Goal: Task Accomplishment & Management: Manage account settings

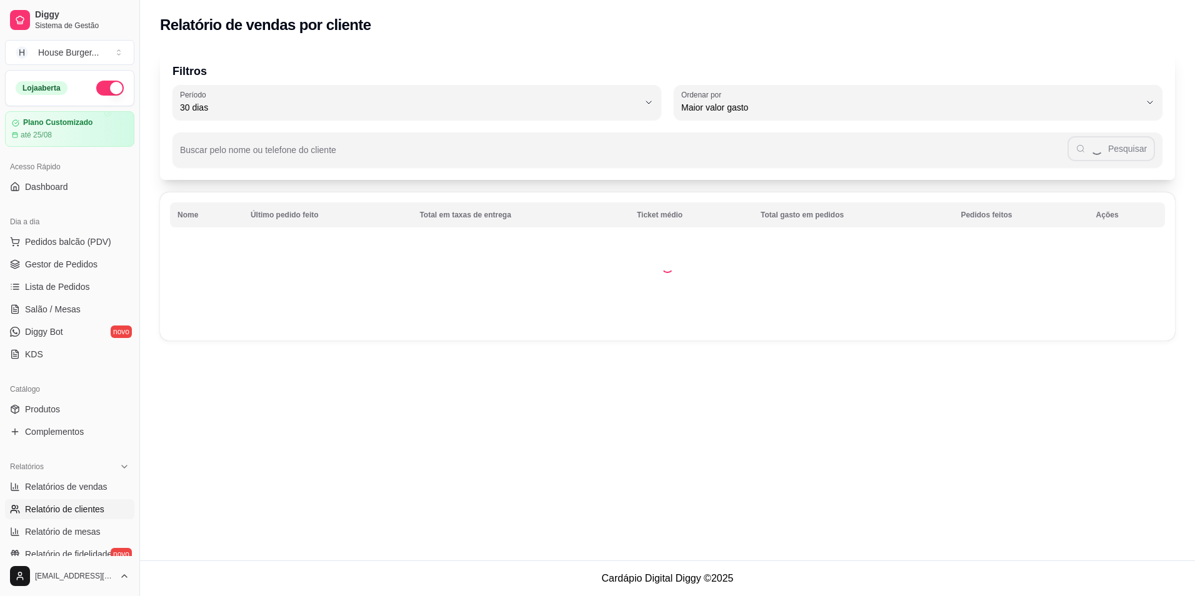
select select "30"
select select "HIGHEST_TOTAL_SPENT_WITH_ORDERS"
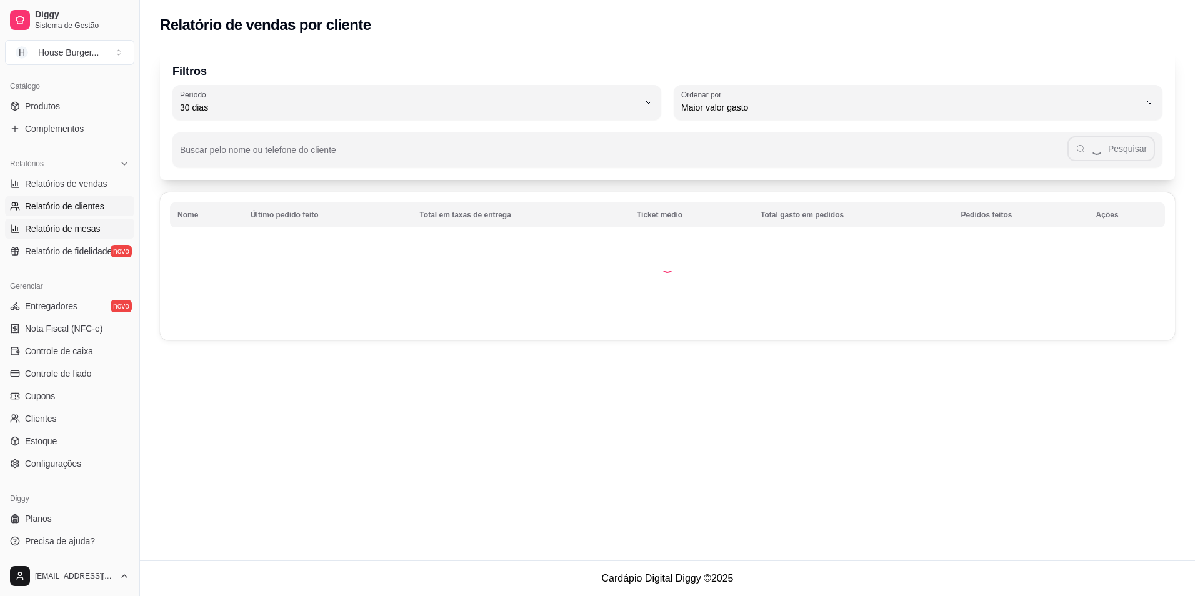
click at [72, 224] on span "Relatório de mesas" at bounding box center [63, 228] width 76 height 12
select select "TOTAL_OF_ORDERS"
select select "7"
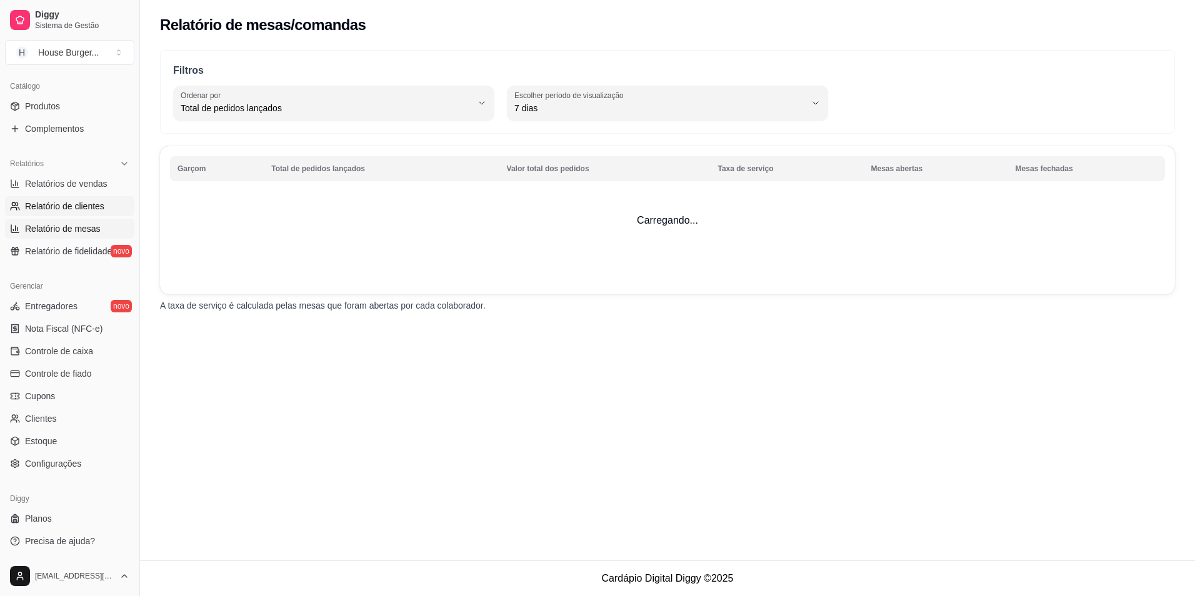
click at [72, 203] on span "Relatório de clientes" at bounding box center [64, 206] width 79 height 12
select select "30"
select select "HIGHEST_TOTAL_SPENT_WITH_ORDERS"
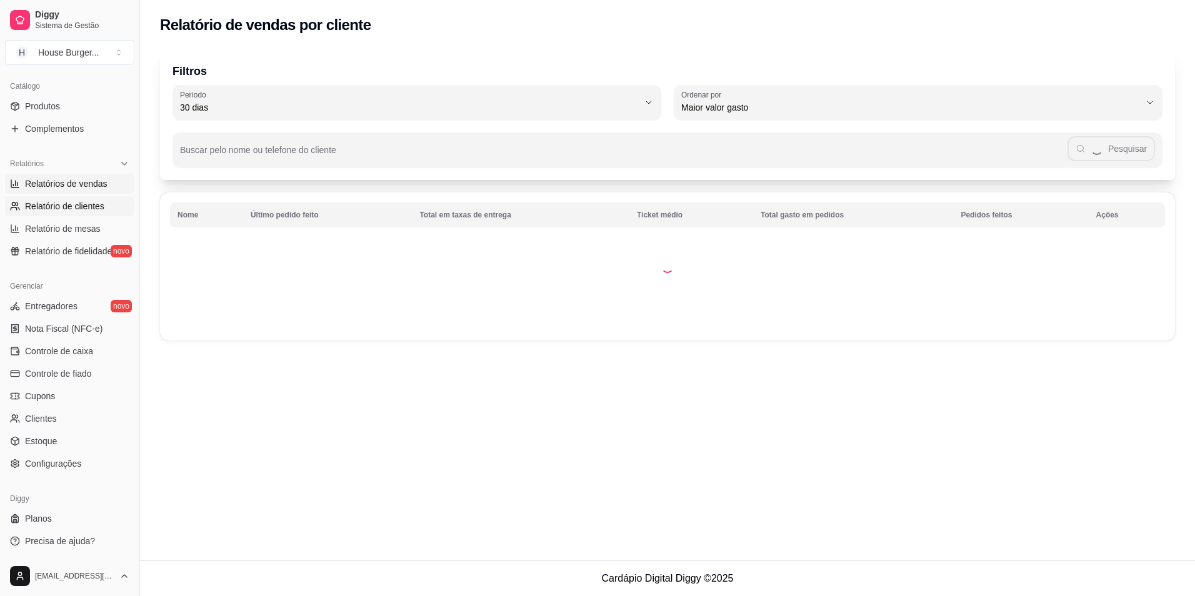
click at [74, 182] on span "Relatórios de vendas" at bounding box center [66, 183] width 82 height 12
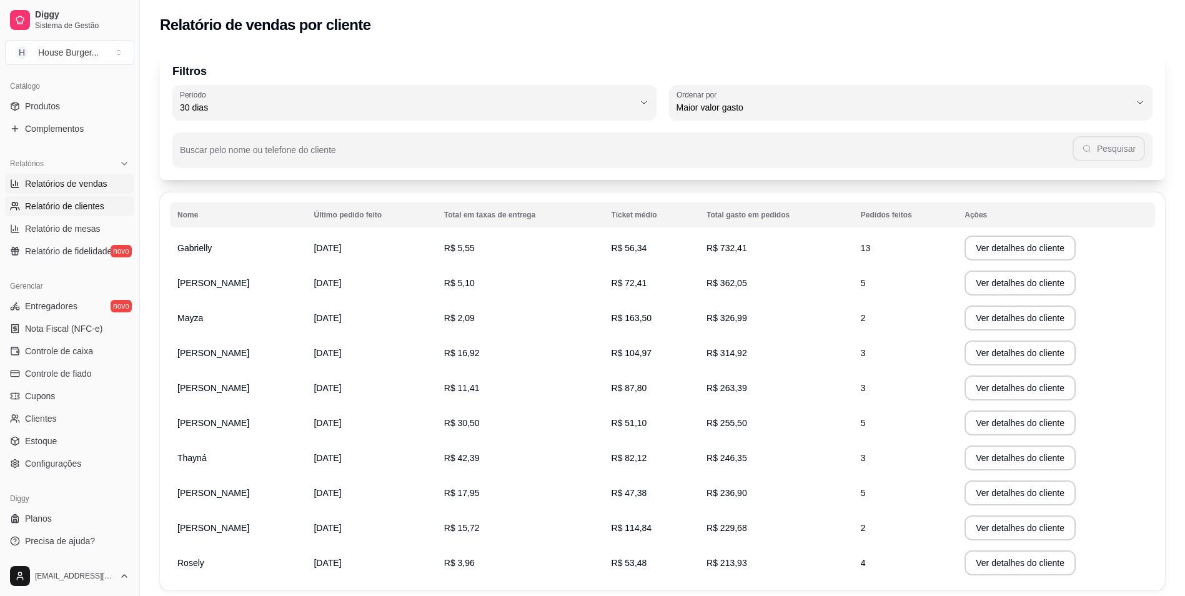
select select "ALL"
select select "0"
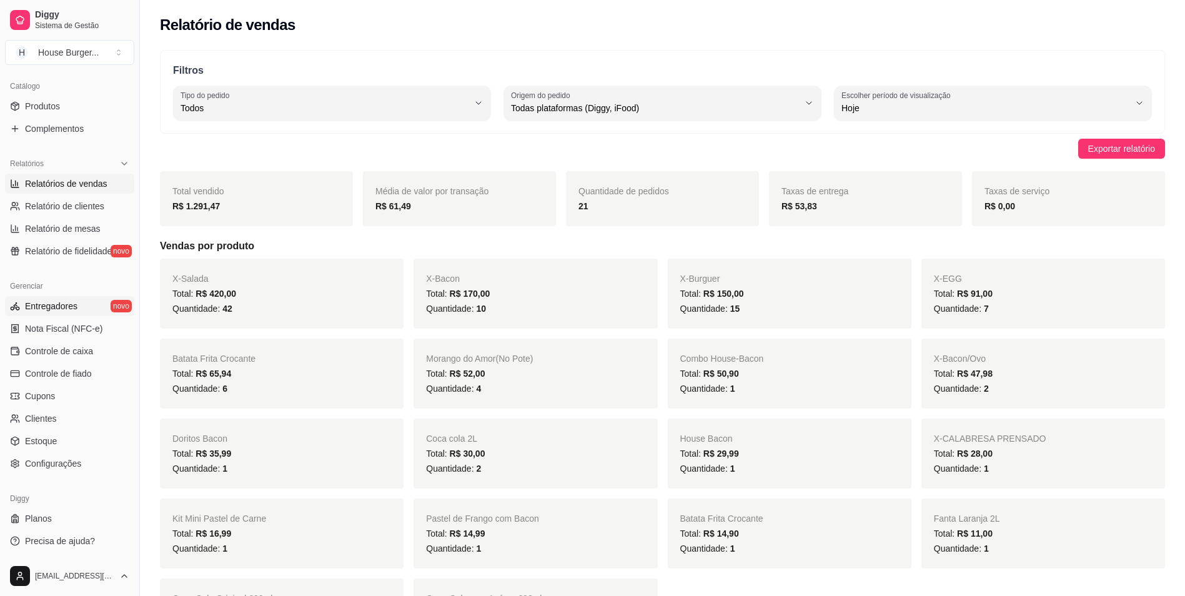
click at [72, 309] on span "Entregadores" at bounding box center [51, 306] width 52 height 12
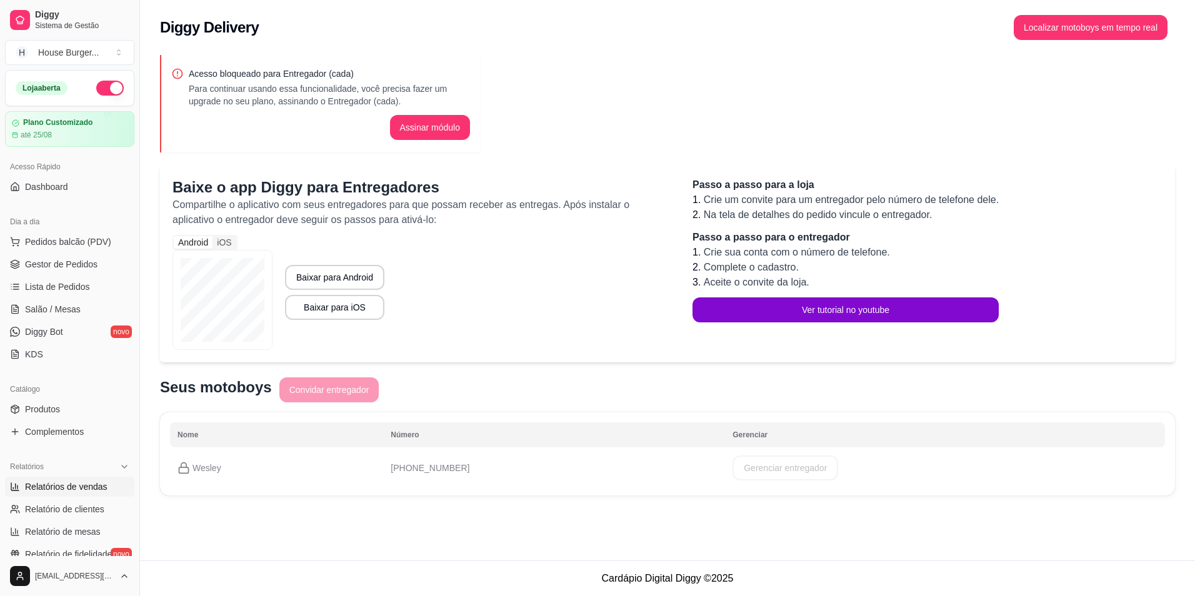
click at [82, 482] on span "Relatórios de vendas" at bounding box center [66, 486] width 82 height 12
select select "ALL"
select select "0"
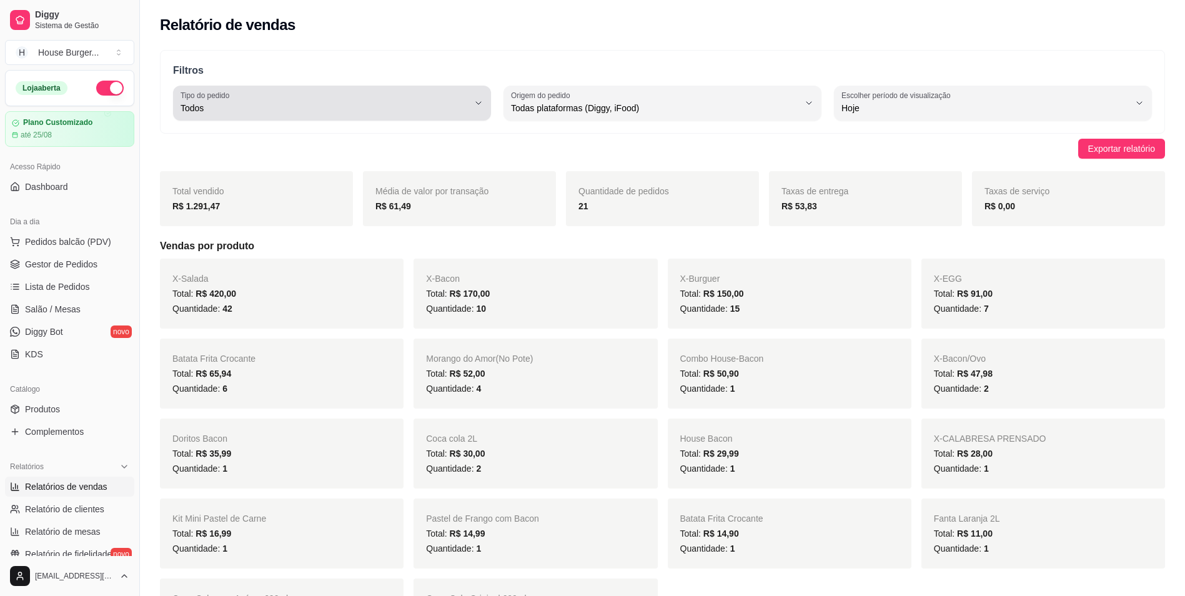
click at [250, 96] on div "Todos" at bounding box center [325, 103] width 288 height 25
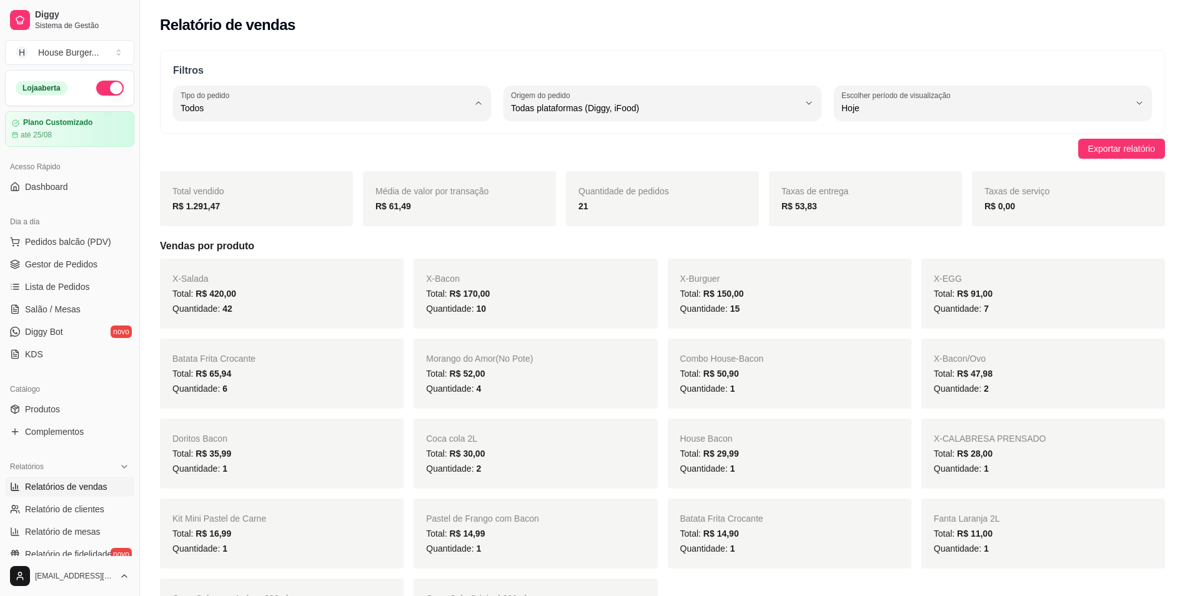
click at [220, 162] on span "Entrega" at bounding box center [326, 158] width 274 height 12
type input "DELIVERY"
select select "DELIVERY"
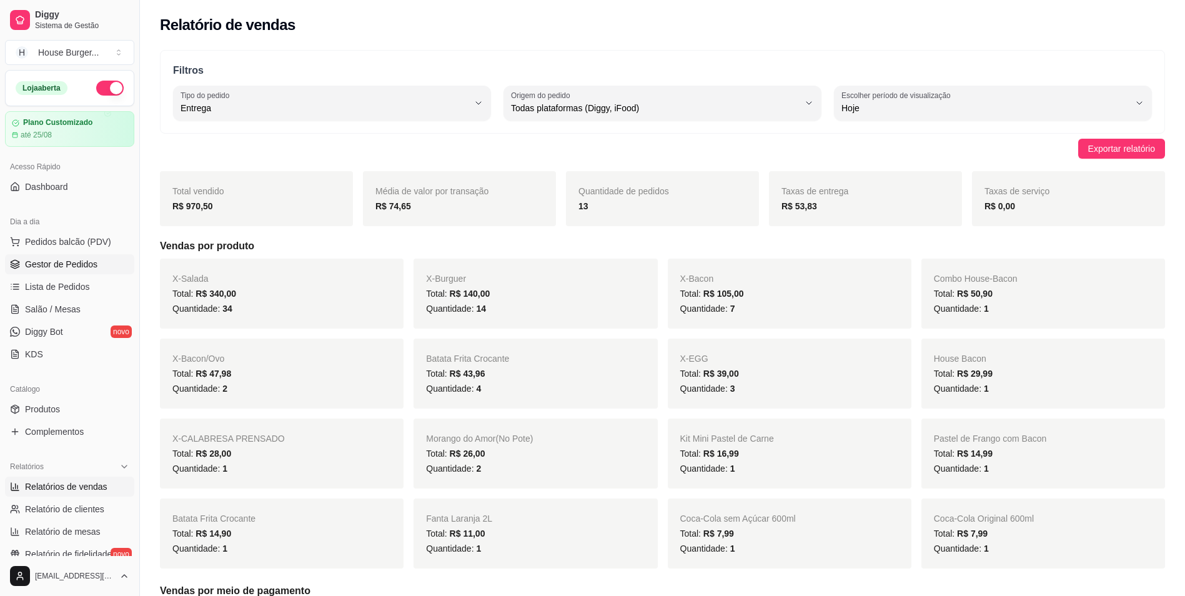
click at [34, 257] on link "Gestor de Pedidos" at bounding box center [69, 264] width 129 height 20
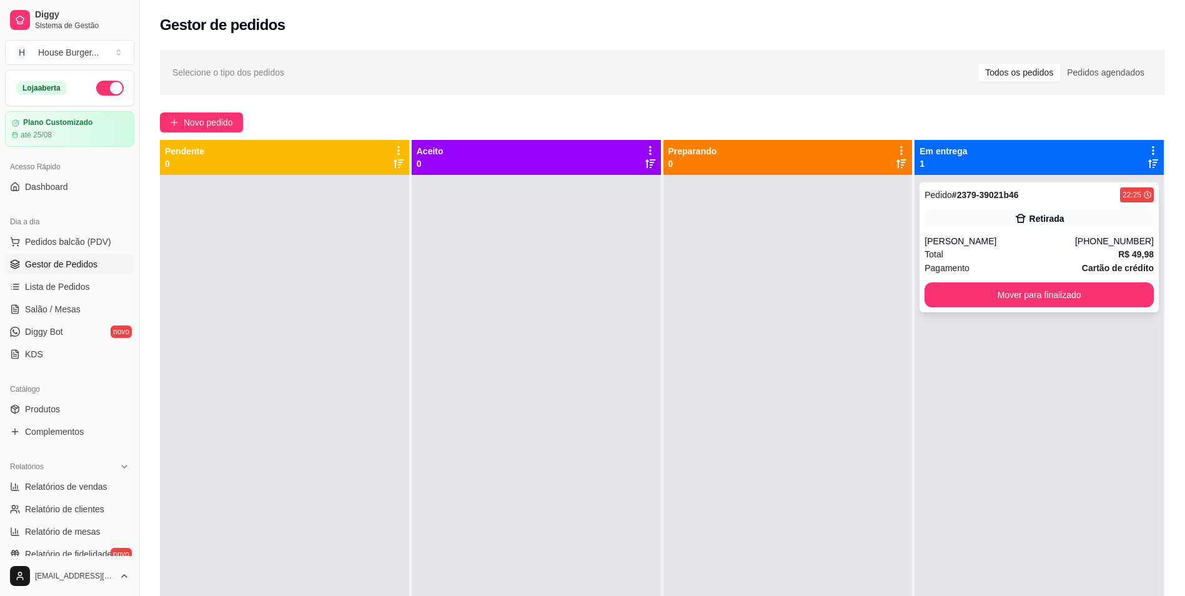
click at [1043, 216] on div "Retirada" at bounding box center [1047, 218] width 35 height 12
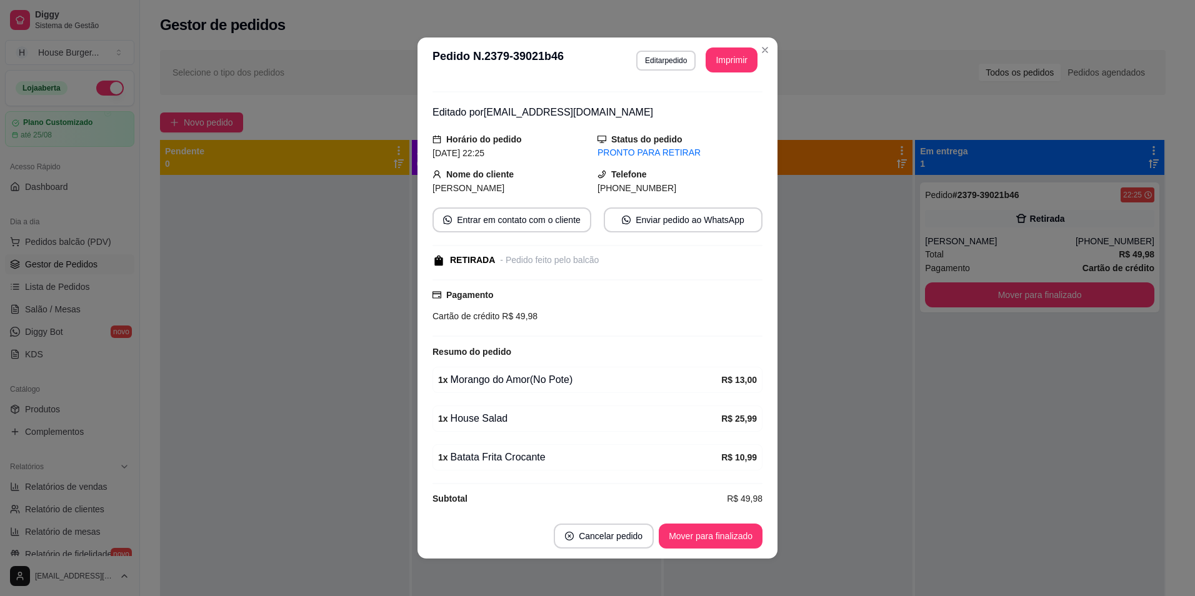
scroll to position [34, 0]
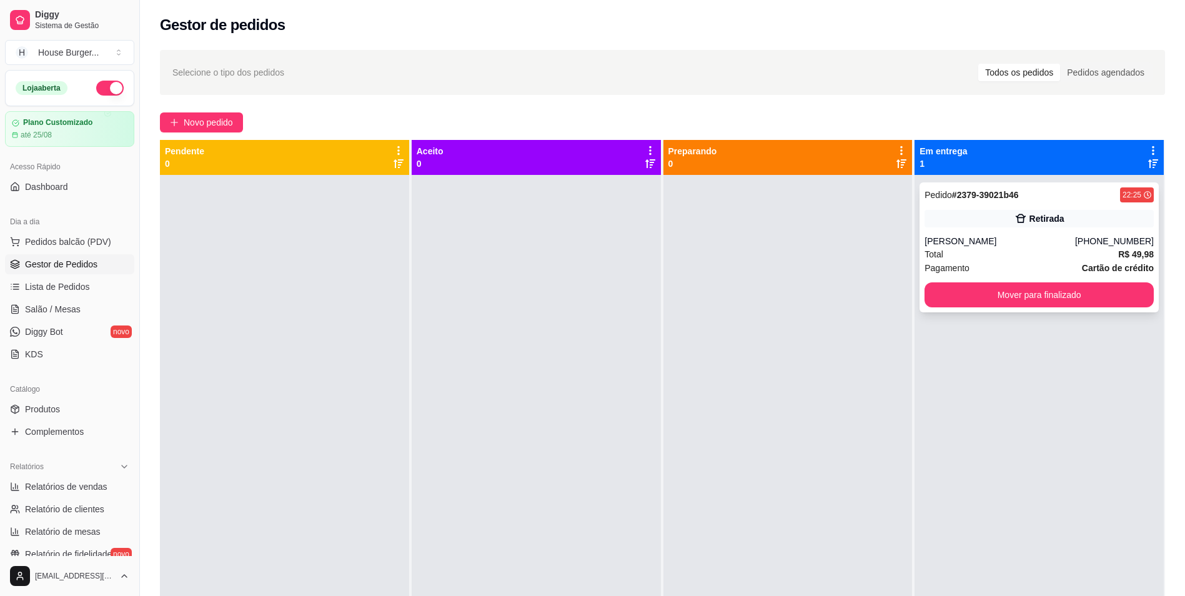
click at [1055, 252] on div "Total R$ 49,98" at bounding box center [1039, 254] width 229 height 14
click at [81, 237] on span "Pedidos balcão (PDV)" at bounding box center [68, 242] width 86 height 12
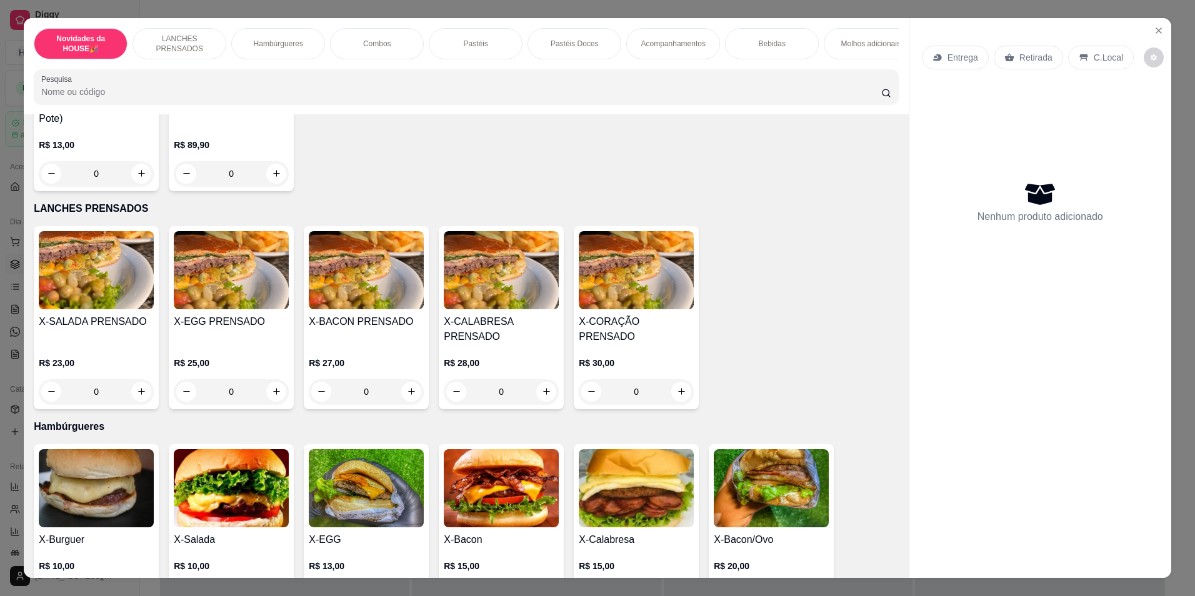
scroll to position [375, 0]
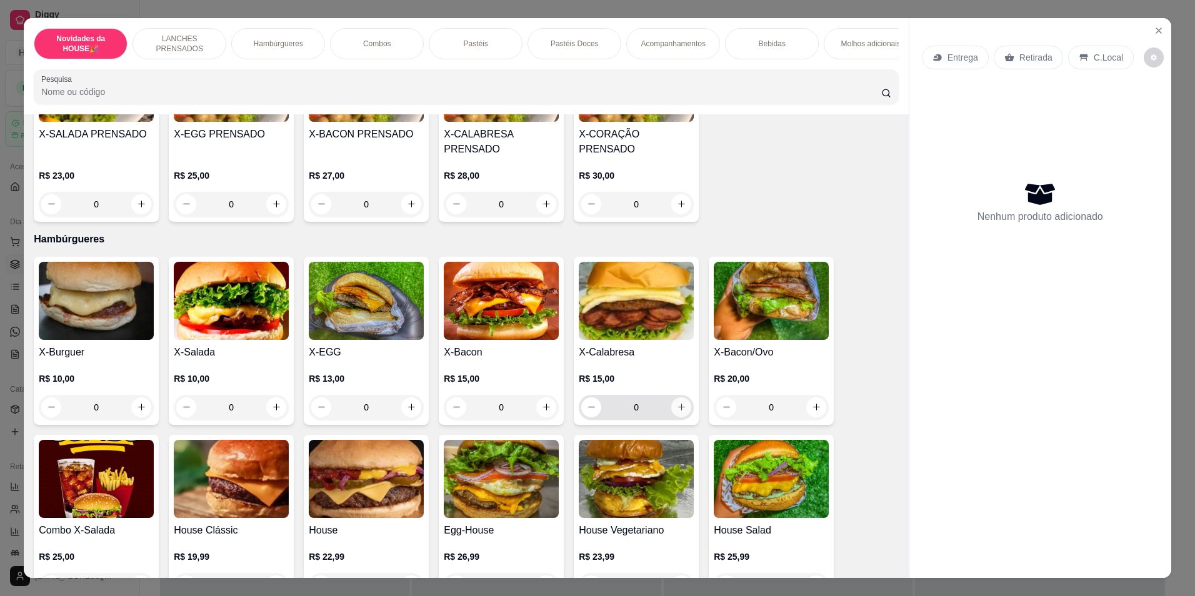
click at [677, 412] on icon "increase-product-quantity" at bounding box center [681, 406] width 9 height 9
type input "1"
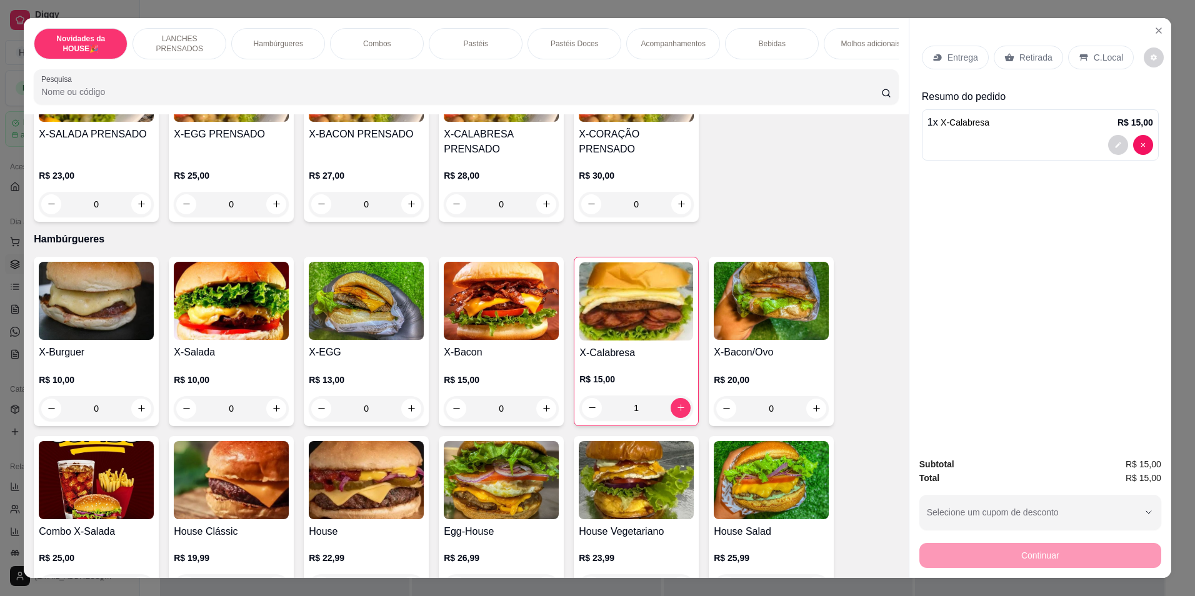
click at [269, 415] on div "0" at bounding box center [231, 408] width 115 height 25
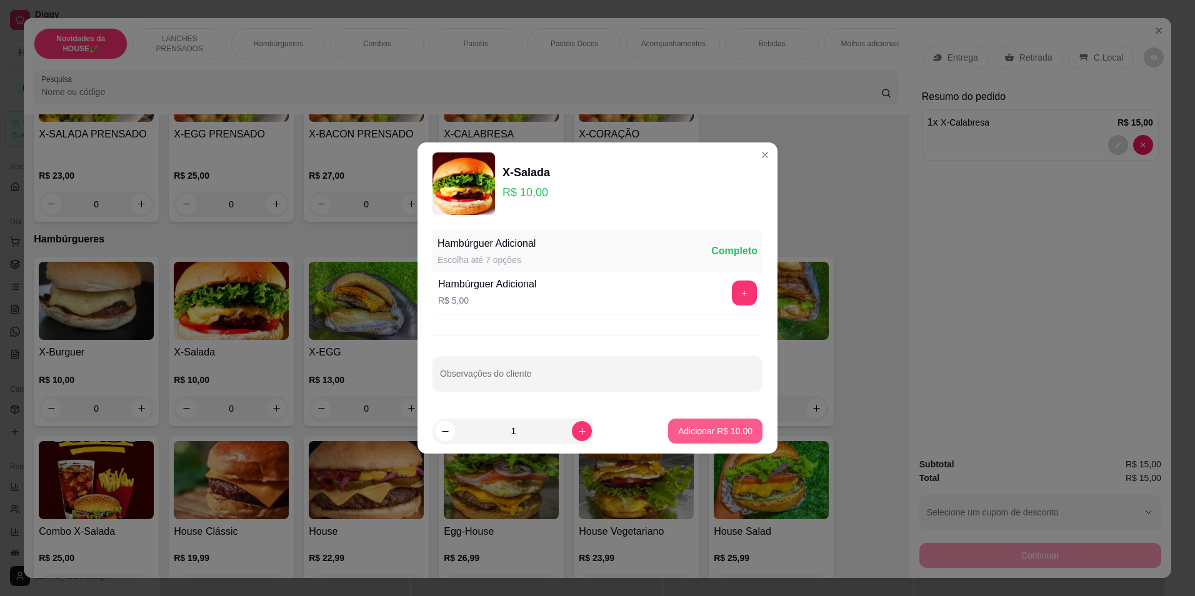
click at [725, 437] on button "Adicionar R$ 10,00" at bounding box center [715, 431] width 94 height 25
type input "1"
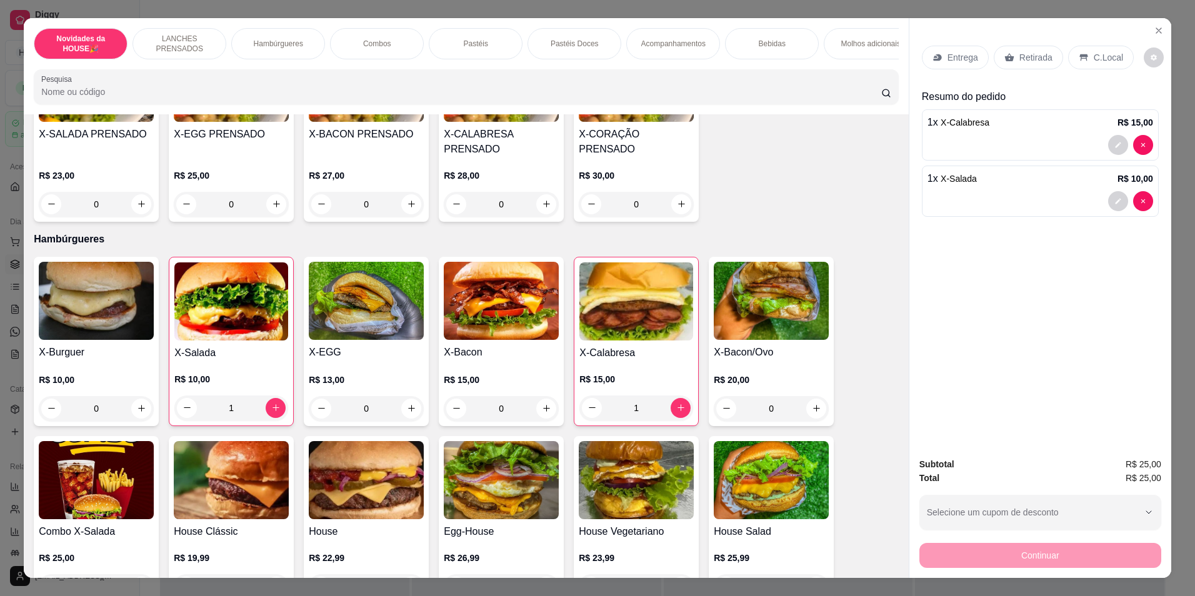
click at [1034, 56] on p "Retirada" at bounding box center [1035, 57] width 33 height 12
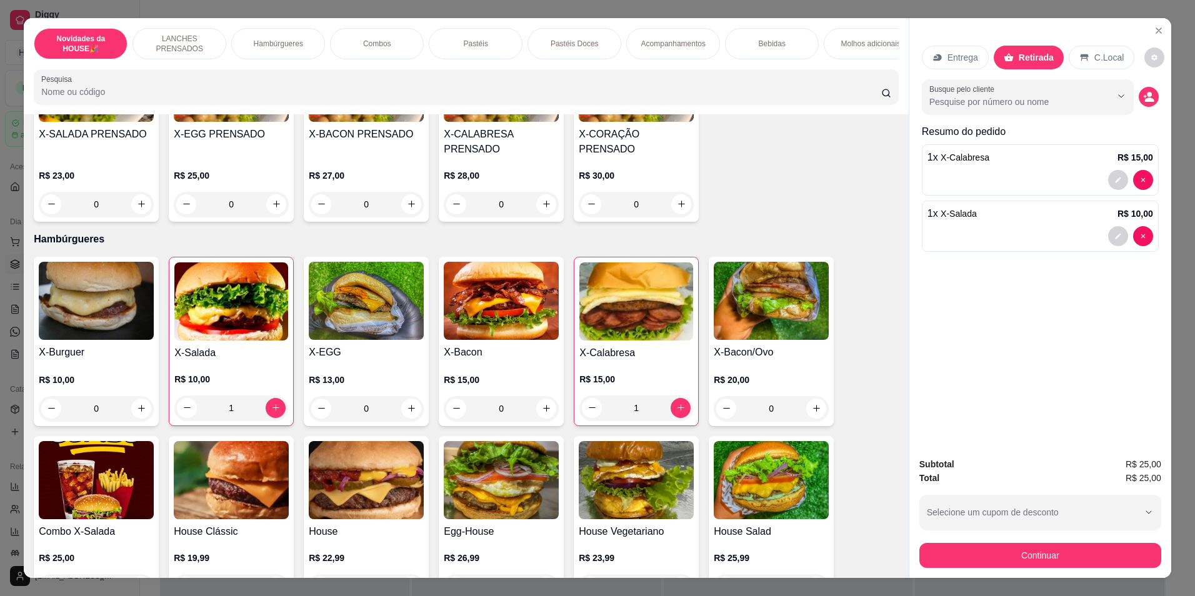
click at [746, 41] on div "Bebidas" at bounding box center [772, 43] width 94 height 31
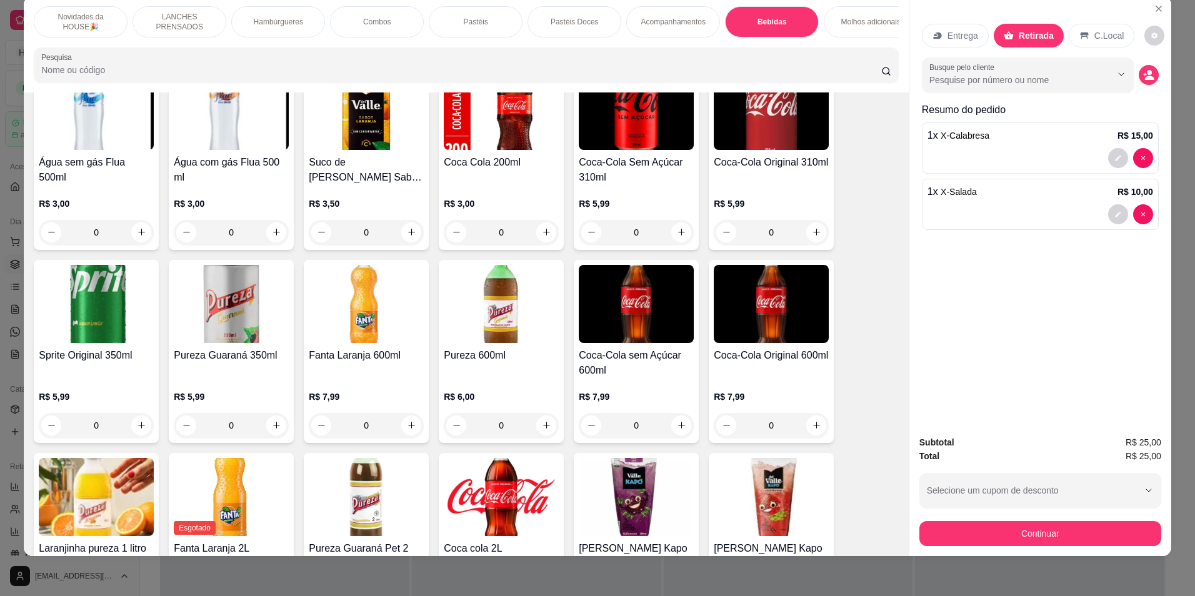
scroll to position [2359, 0]
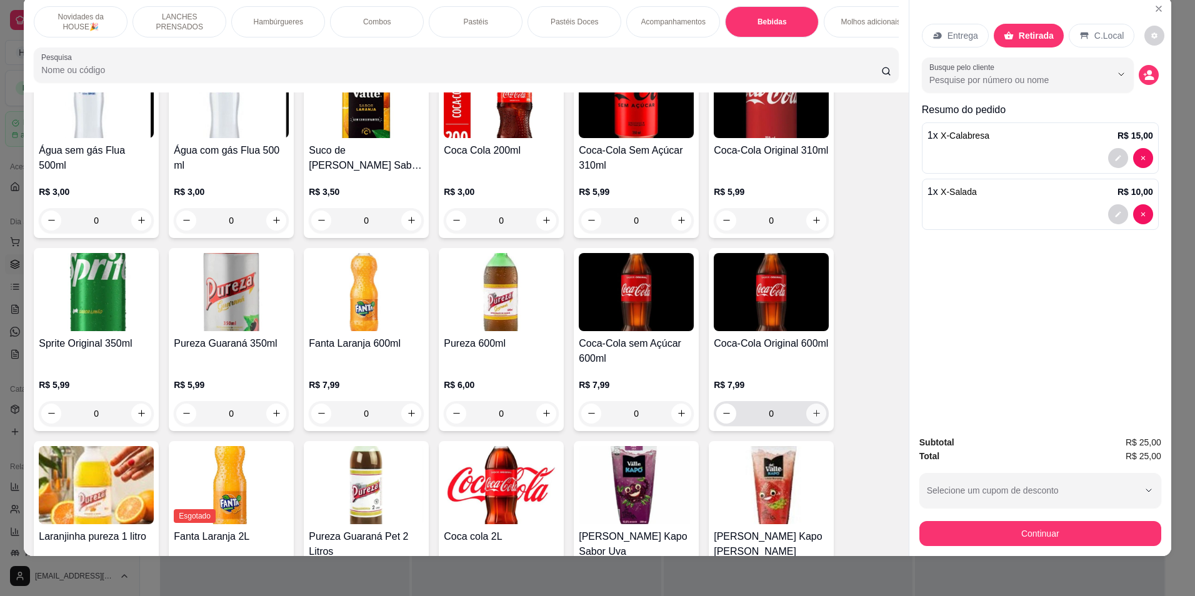
click at [813, 418] on icon "increase-product-quantity" at bounding box center [816, 413] width 9 height 9
type input "1"
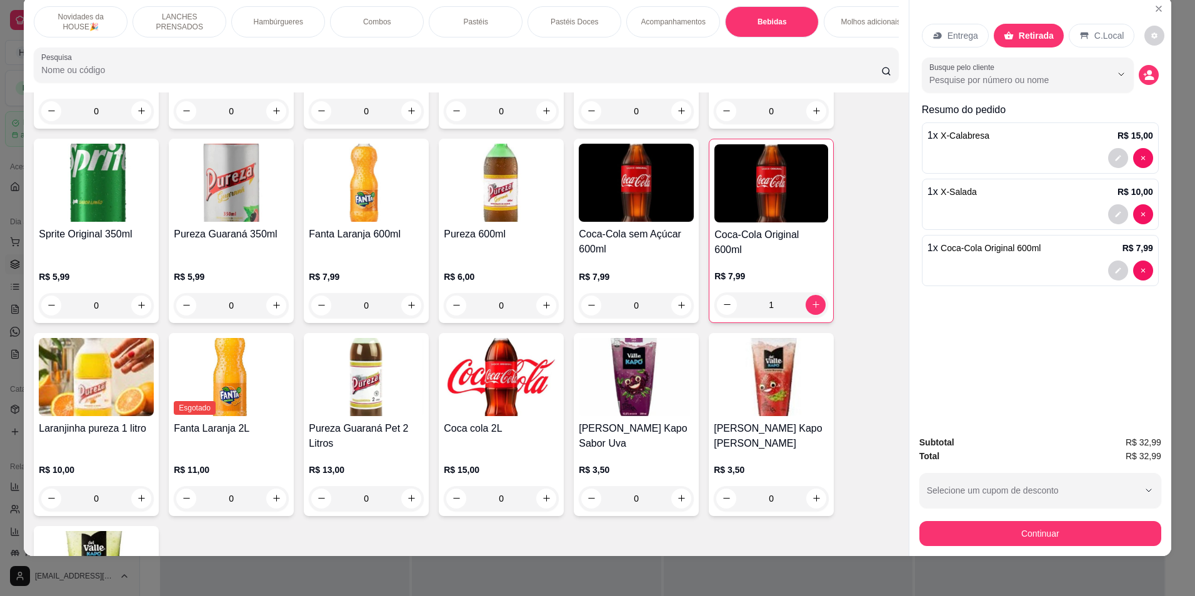
scroll to position [2546, 0]
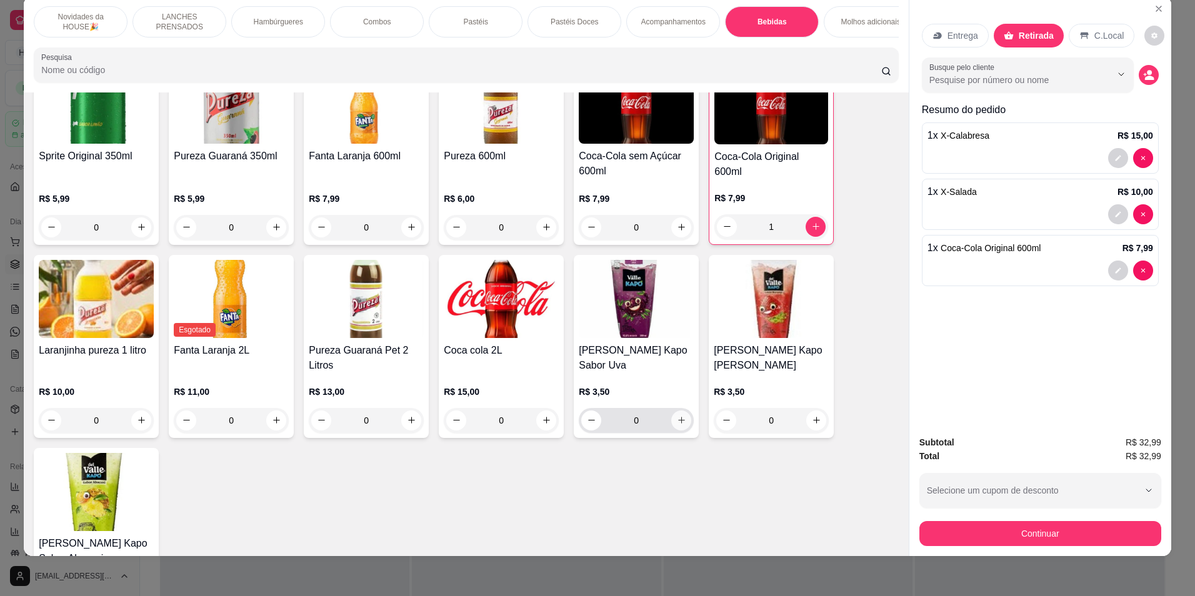
click at [677, 430] on button "increase-product-quantity" at bounding box center [681, 420] width 20 height 20
type input "1"
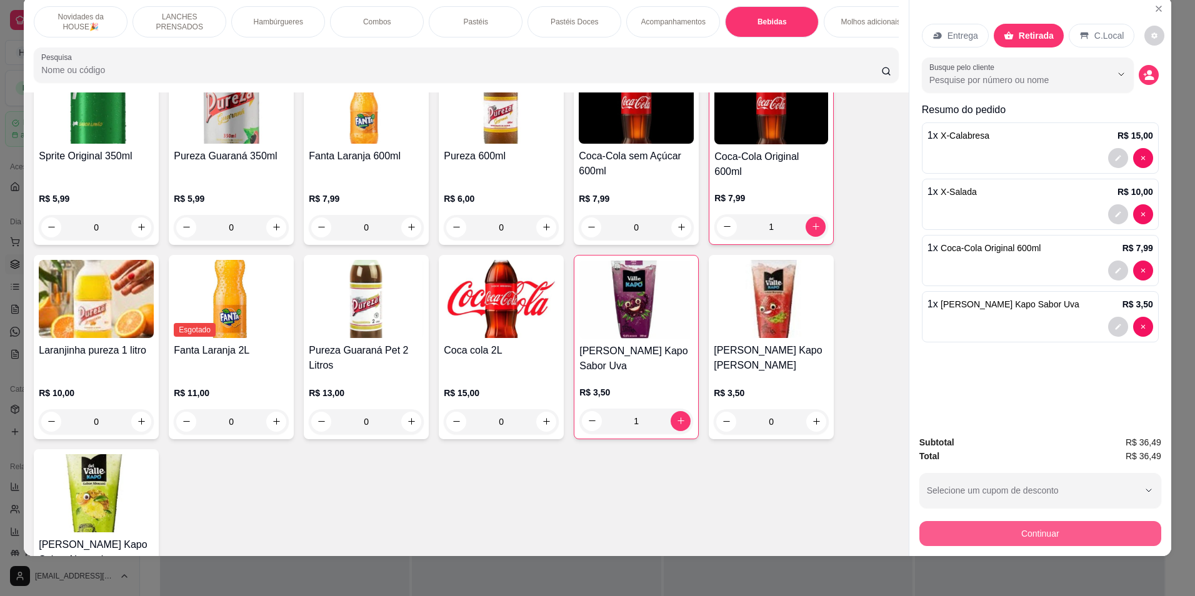
click at [1078, 532] on button "Continuar" at bounding box center [1040, 533] width 242 height 25
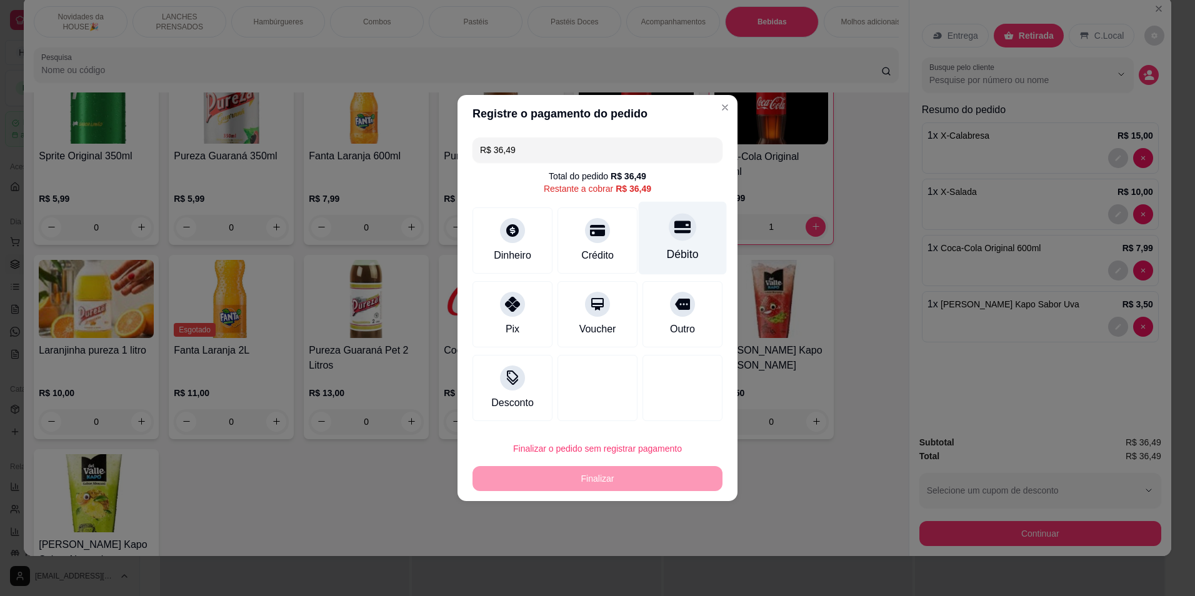
click at [671, 252] on div "Débito" at bounding box center [683, 254] width 32 height 16
type input "R$ 0,00"
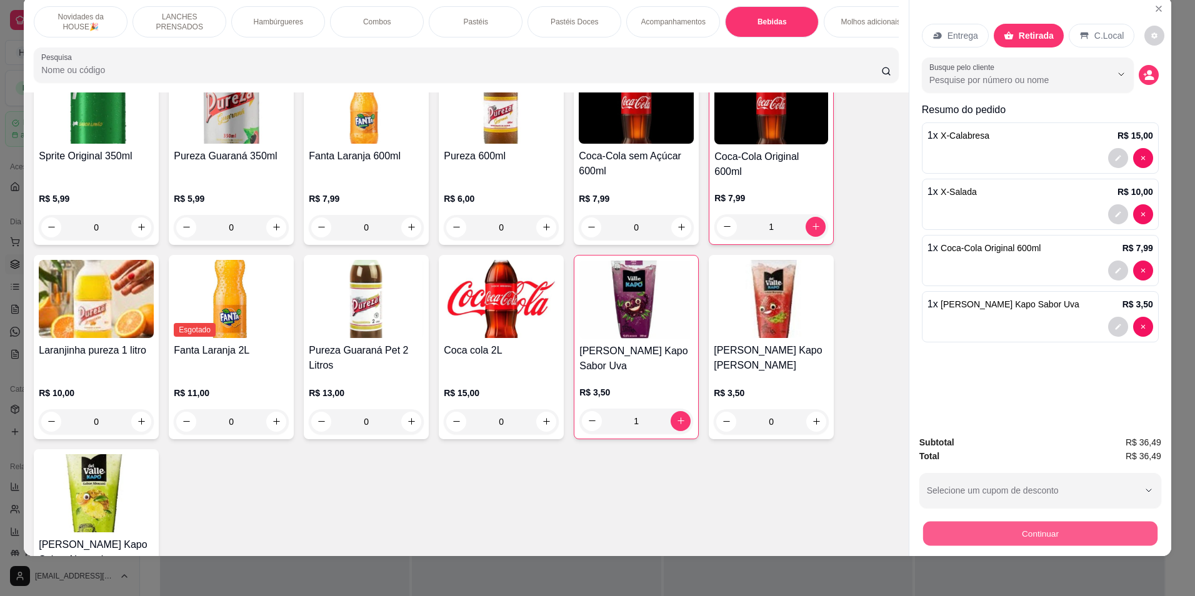
click at [992, 522] on button "Continuar" at bounding box center [1040, 534] width 234 height 24
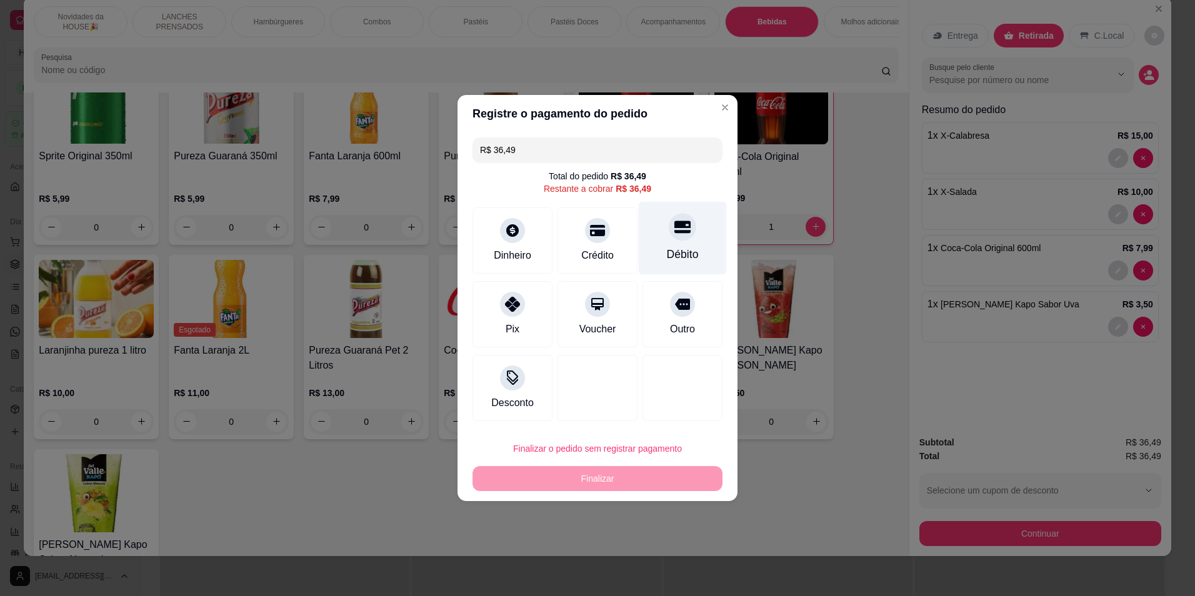
click at [679, 251] on div "Débito" at bounding box center [683, 254] width 32 height 16
type input "R$ 0,00"
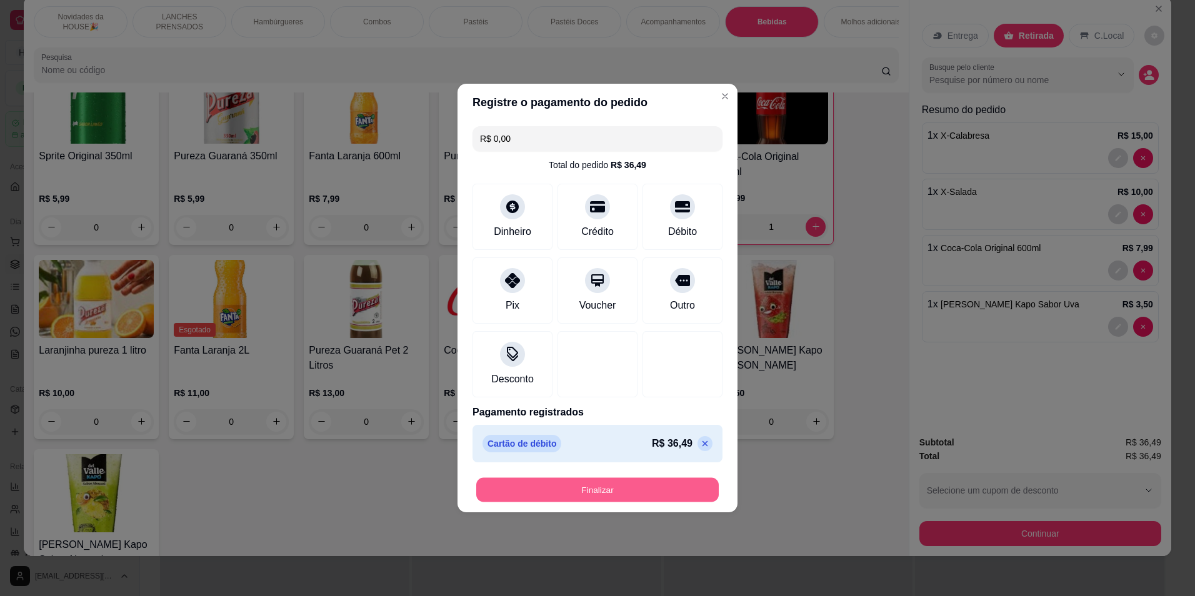
click at [658, 494] on button "Finalizar" at bounding box center [597, 490] width 242 height 24
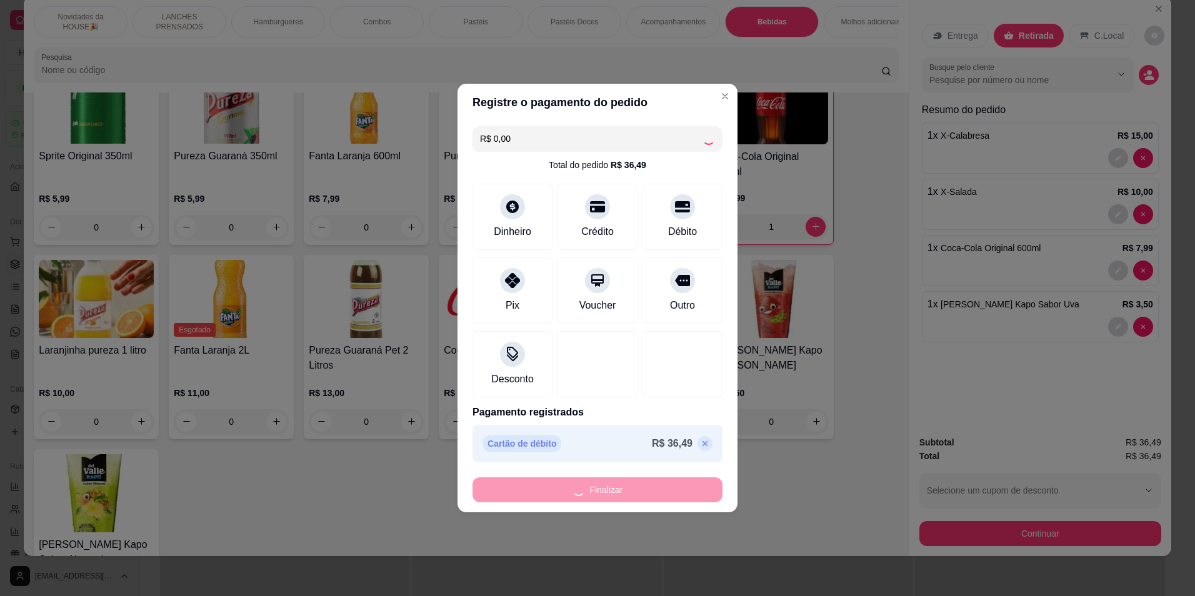
type input "0"
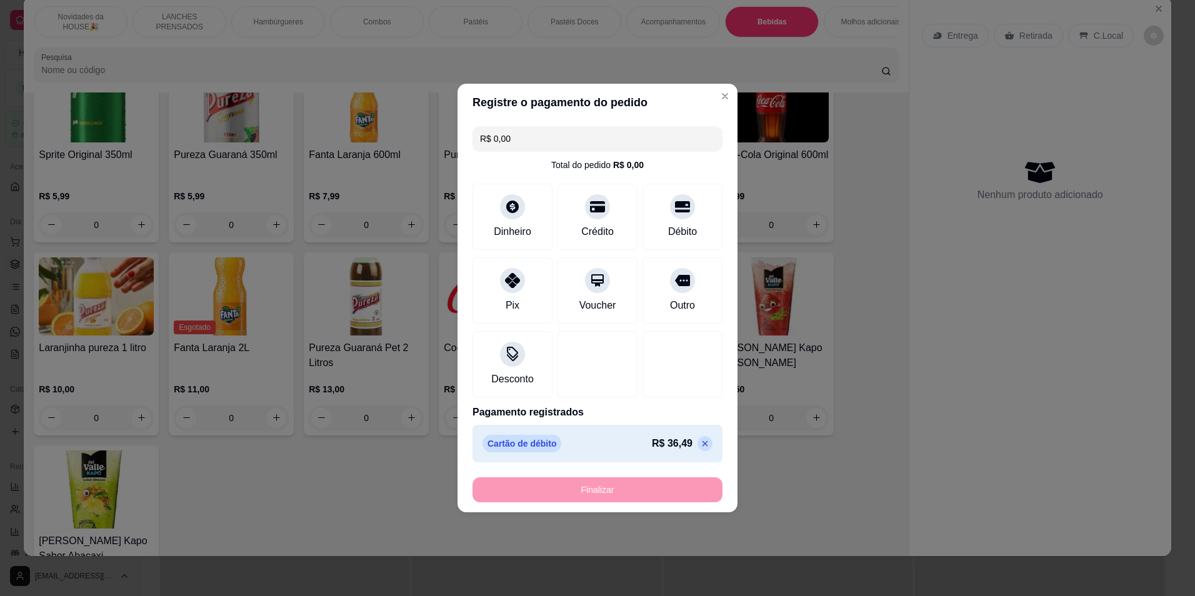
type input "-R$ 36,49"
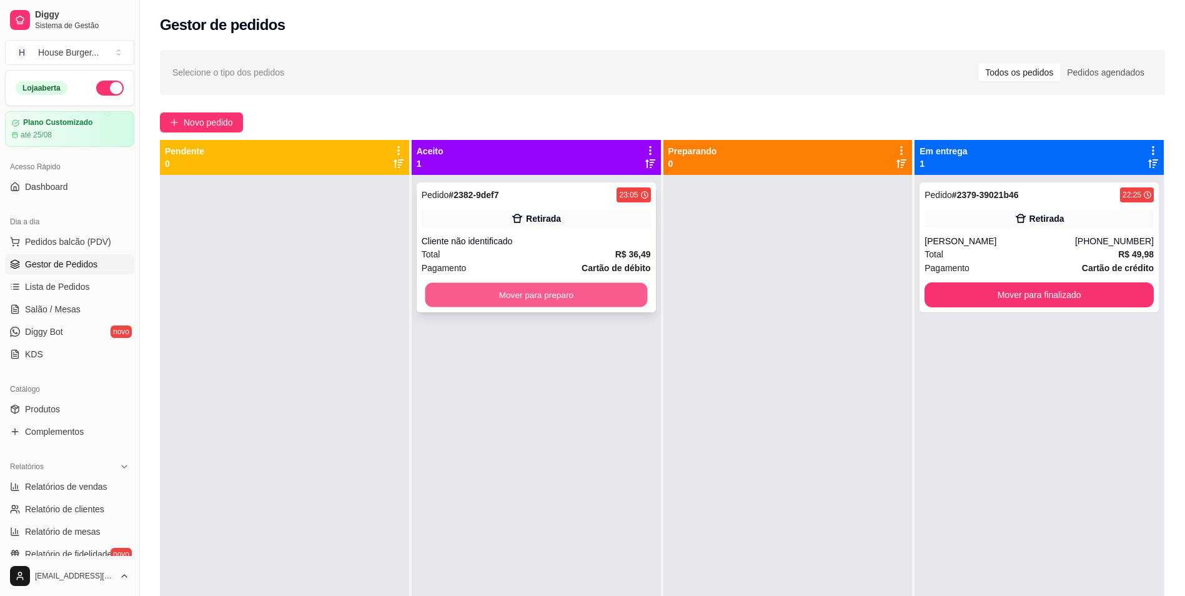
click at [569, 295] on button "Mover para preparo" at bounding box center [536, 295] width 222 height 24
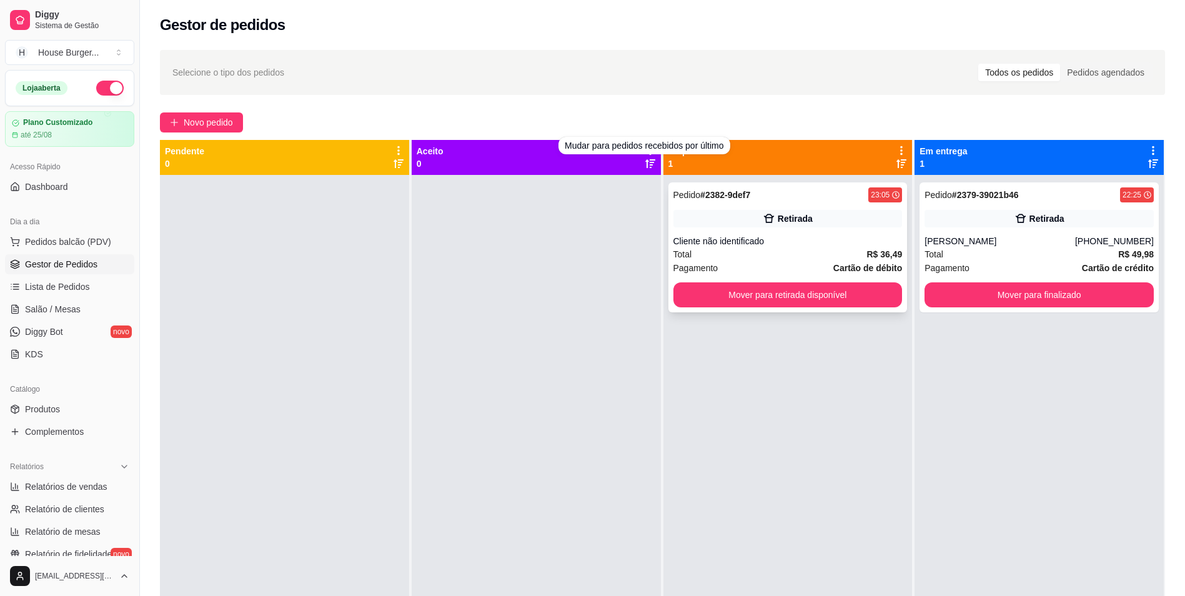
click at [748, 223] on div "Retirada" at bounding box center [788, 218] width 229 height 17
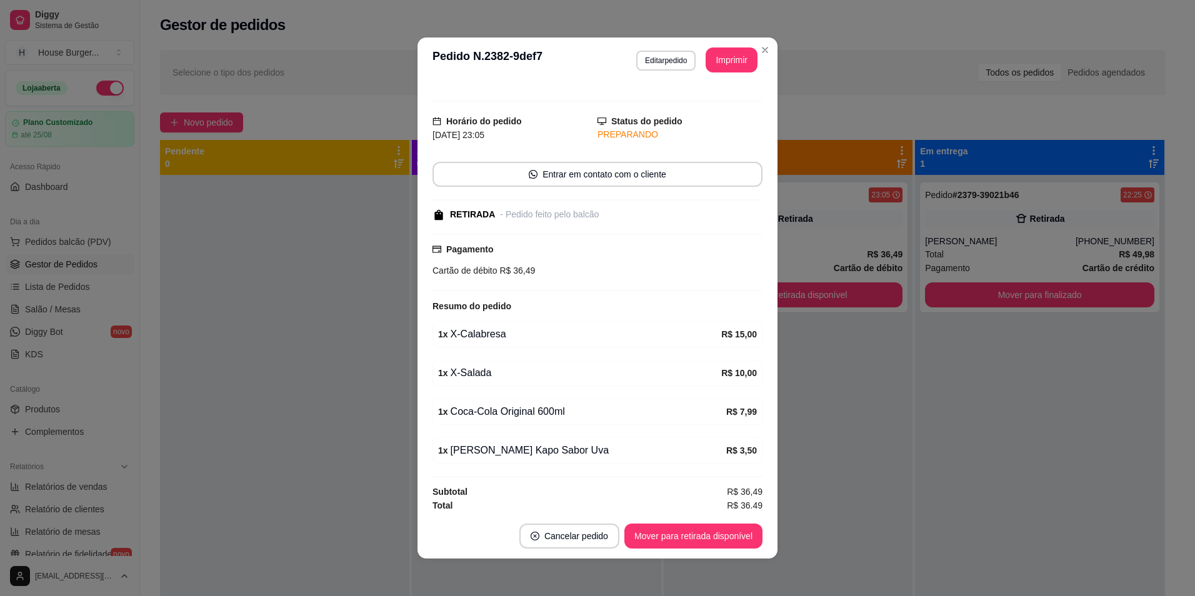
scroll to position [18, 0]
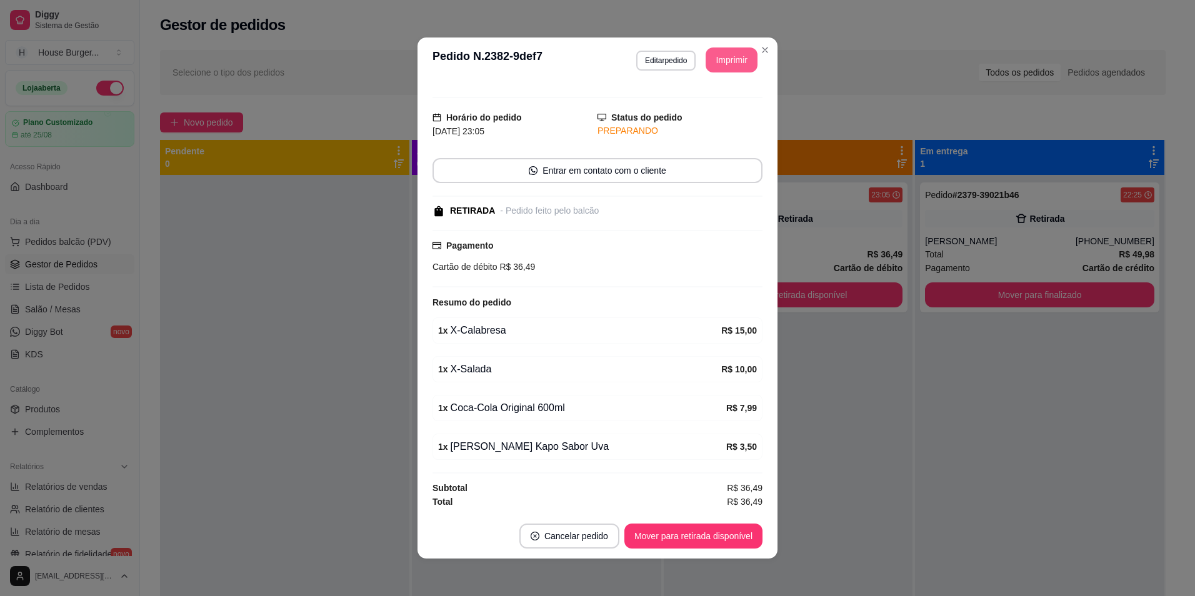
click at [720, 59] on button "Imprimir" at bounding box center [731, 59] width 52 height 25
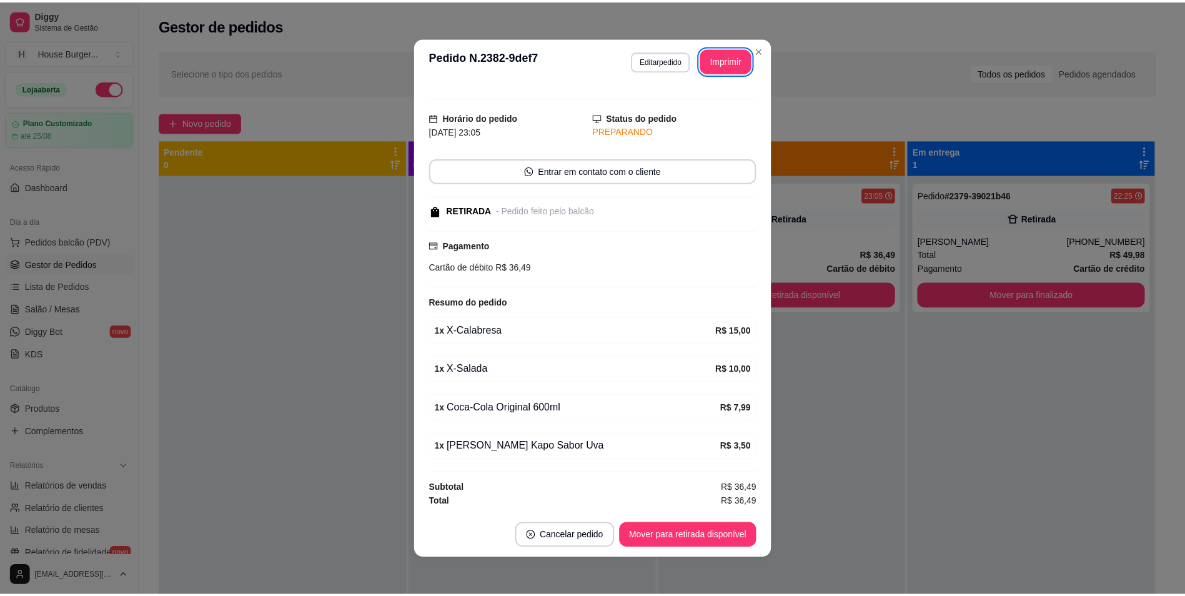
scroll to position [0, 0]
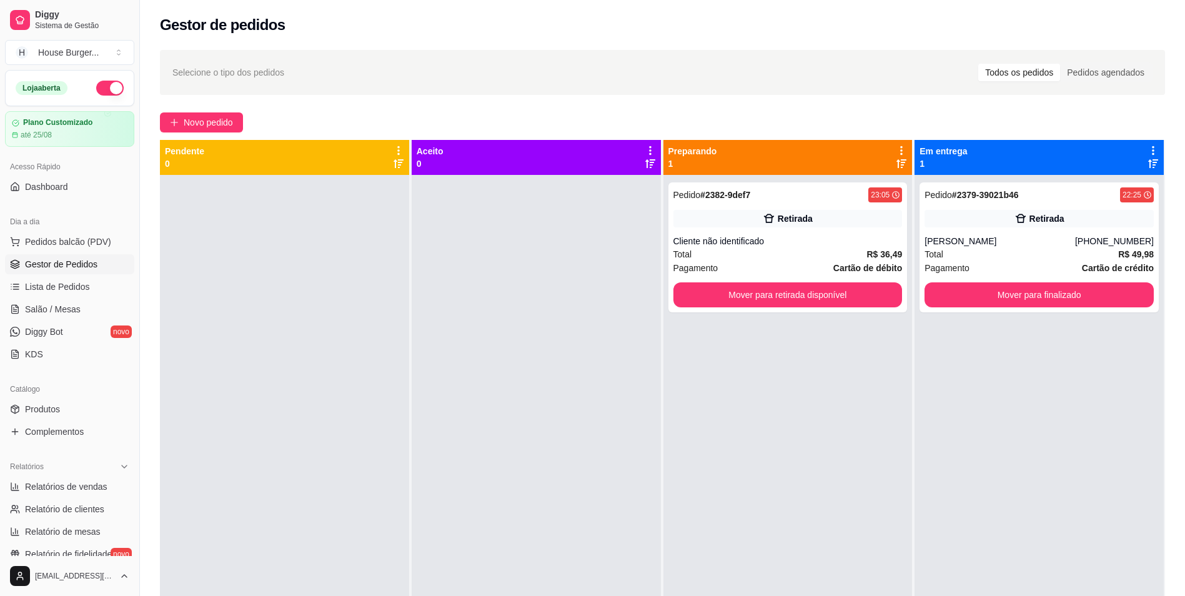
click at [103, 93] on button "button" at bounding box center [109, 88] width 27 height 15
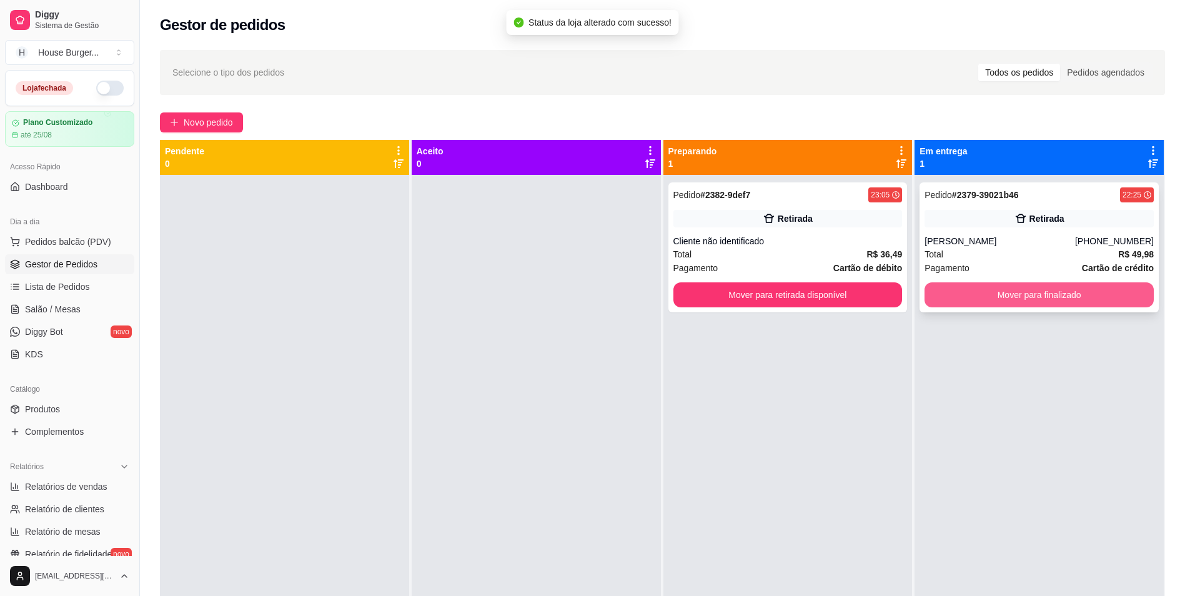
click at [1032, 306] on button "Mover para finalizado" at bounding box center [1039, 294] width 229 height 25
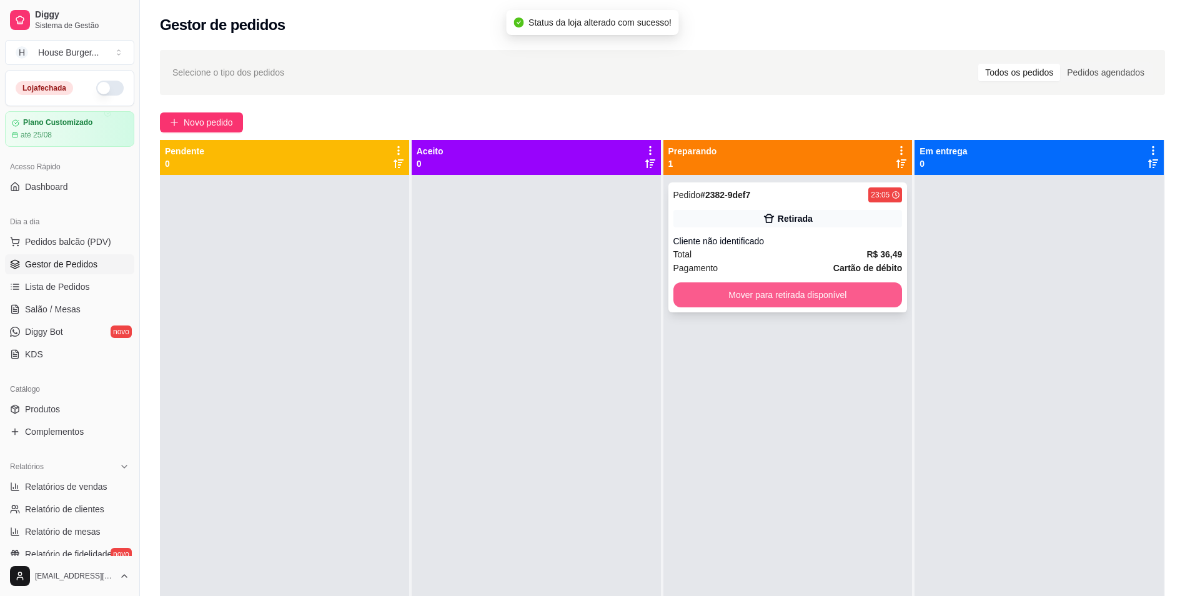
click at [885, 296] on button "Mover para retirada disponível" at bounding box center [788, 294] width 229 height 25
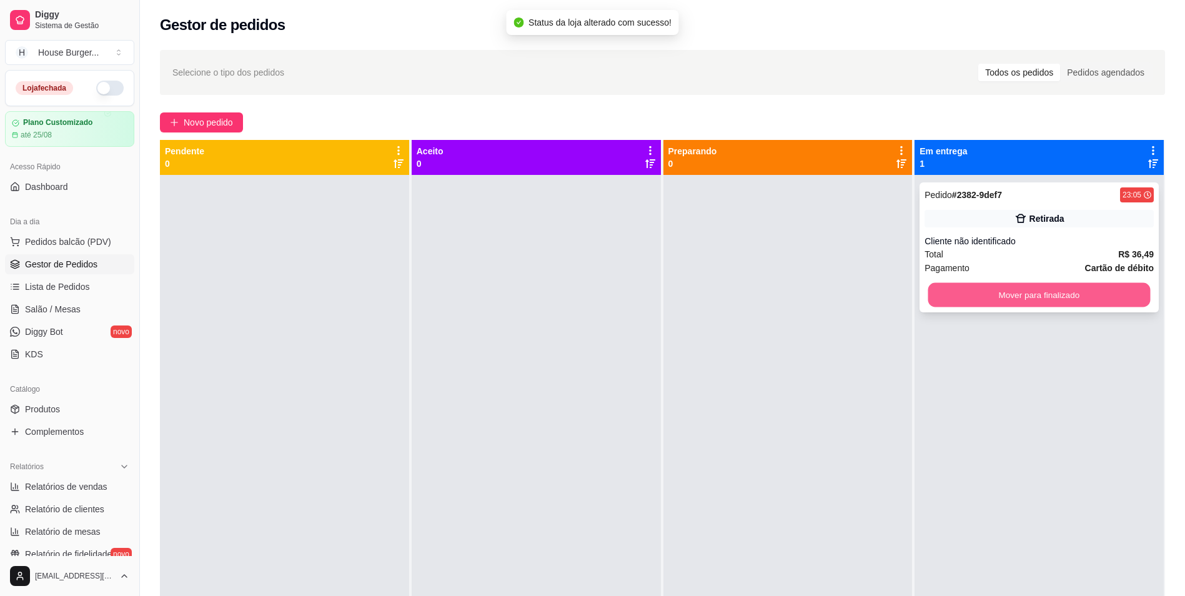
click at [978, 292] on button "Mover para finalizado" at bounding box center [1039, 295] width 222 height 24
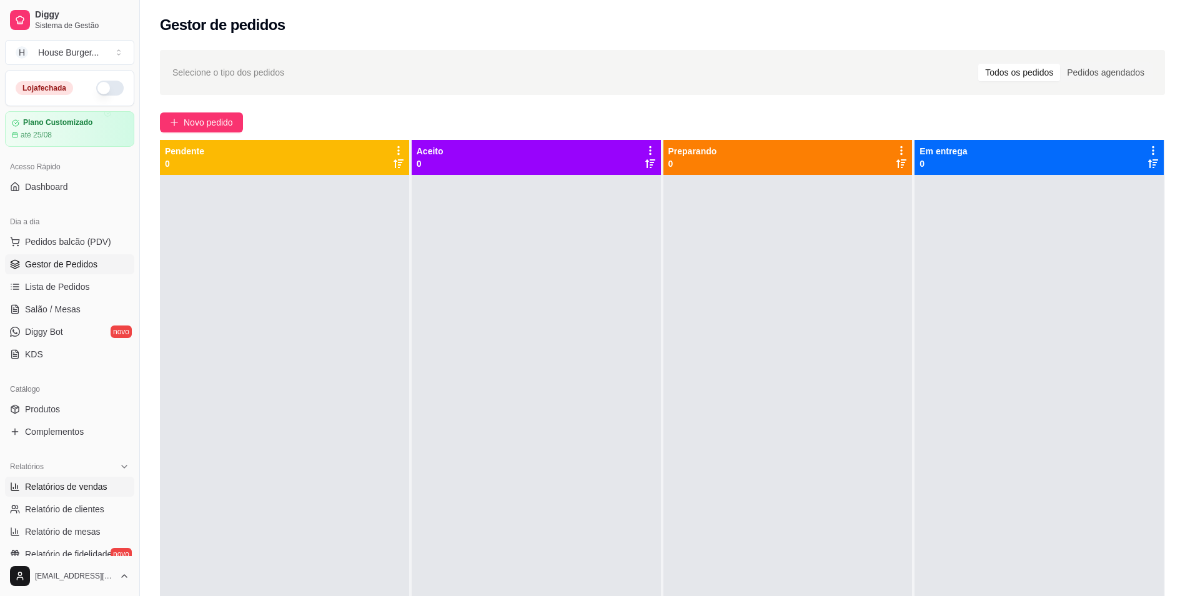
click at [80, 495] on link "Relatórios de vendas" at bounding box center [69, 487] width 129 height 20
select select "ALL"
select select "0"
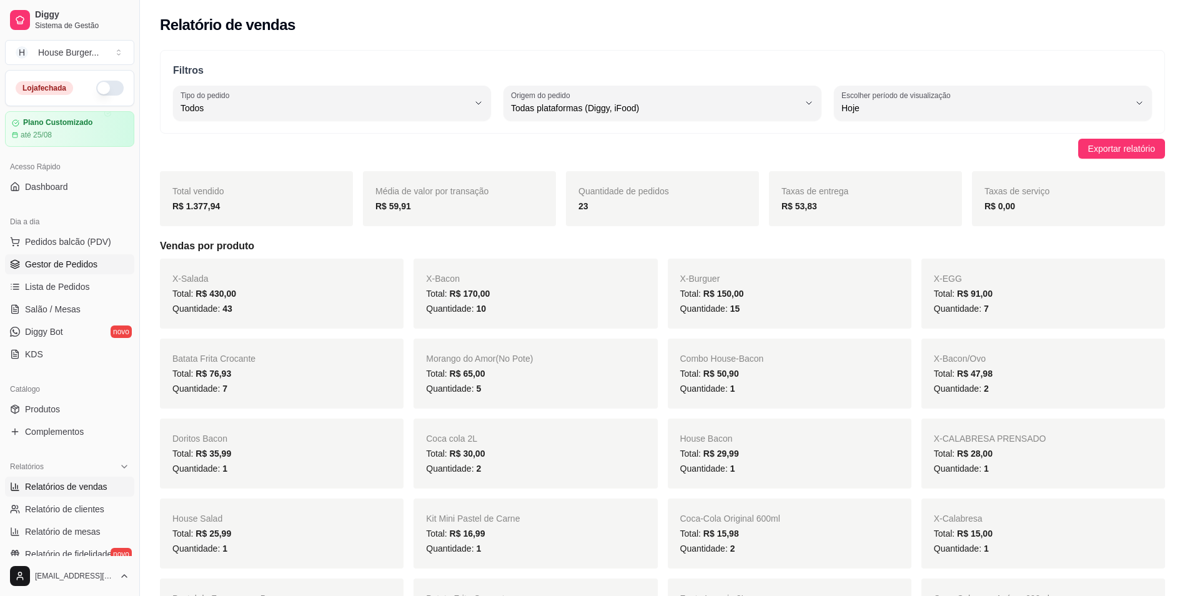
click at [59, 261] on span "Gestor de Pedidos" at bounding box center [61, 264] width 72 height 12
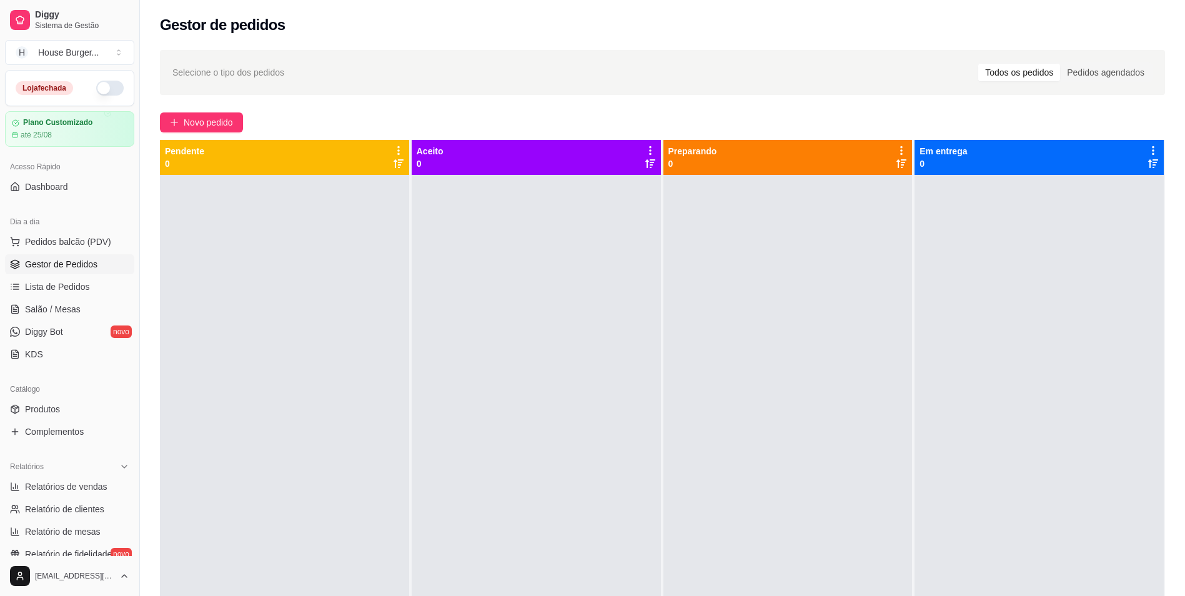
drag, startPoint x: 320, startPoint y: 589, endPoint x: 73, endPoint y: 626, distance: 249.5
drag, startPoint x: 73, startPoint y: 626, endPoint x: 534, endPoint y: 473, distance: 485.8
click at [534, 473] on div at bounding box center [536, 473] width 249 height 596
